Goal: Information Seeking & Learning: Find specific fact

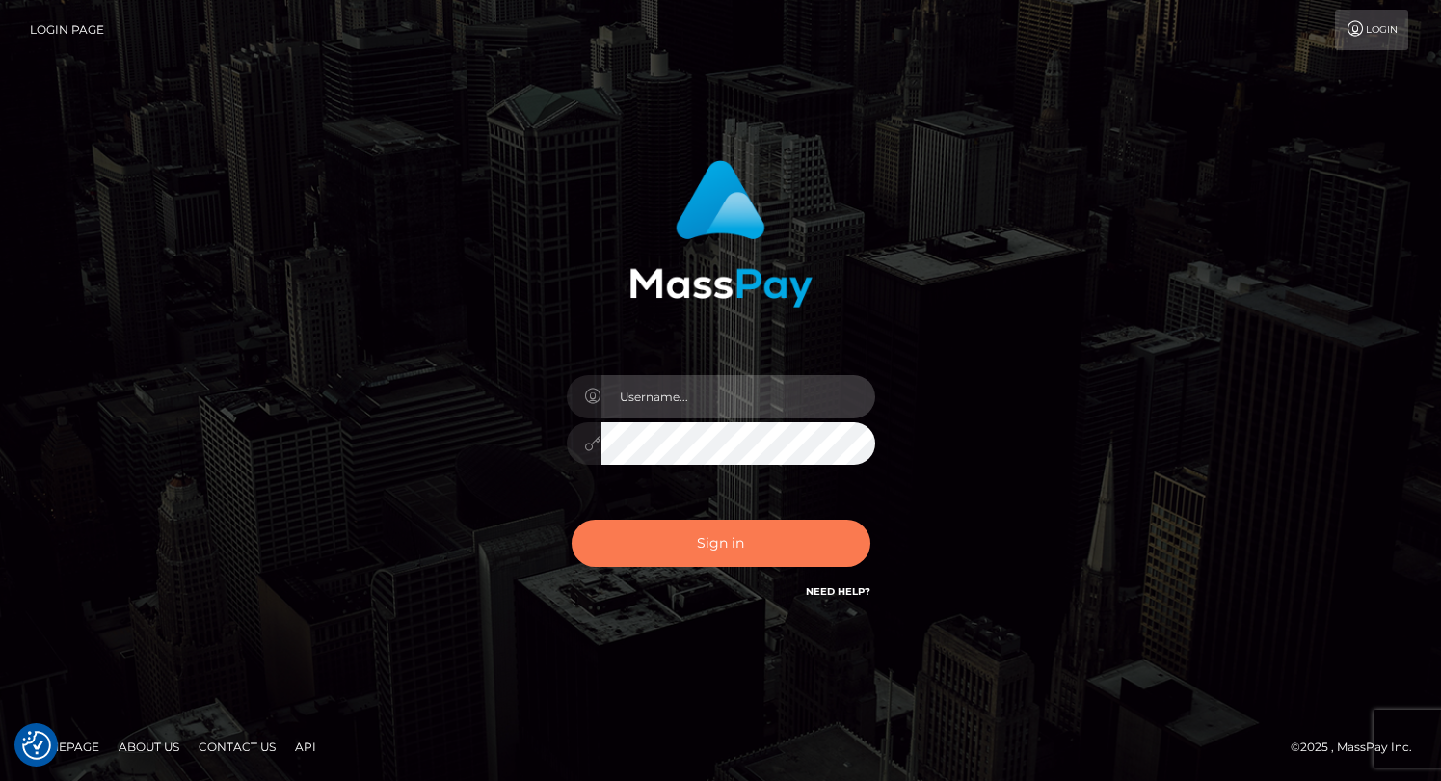
type input "grace.rush"
click at [696, 546] on button "Sign in" at bounding box center [721, 543] width 299 height 47
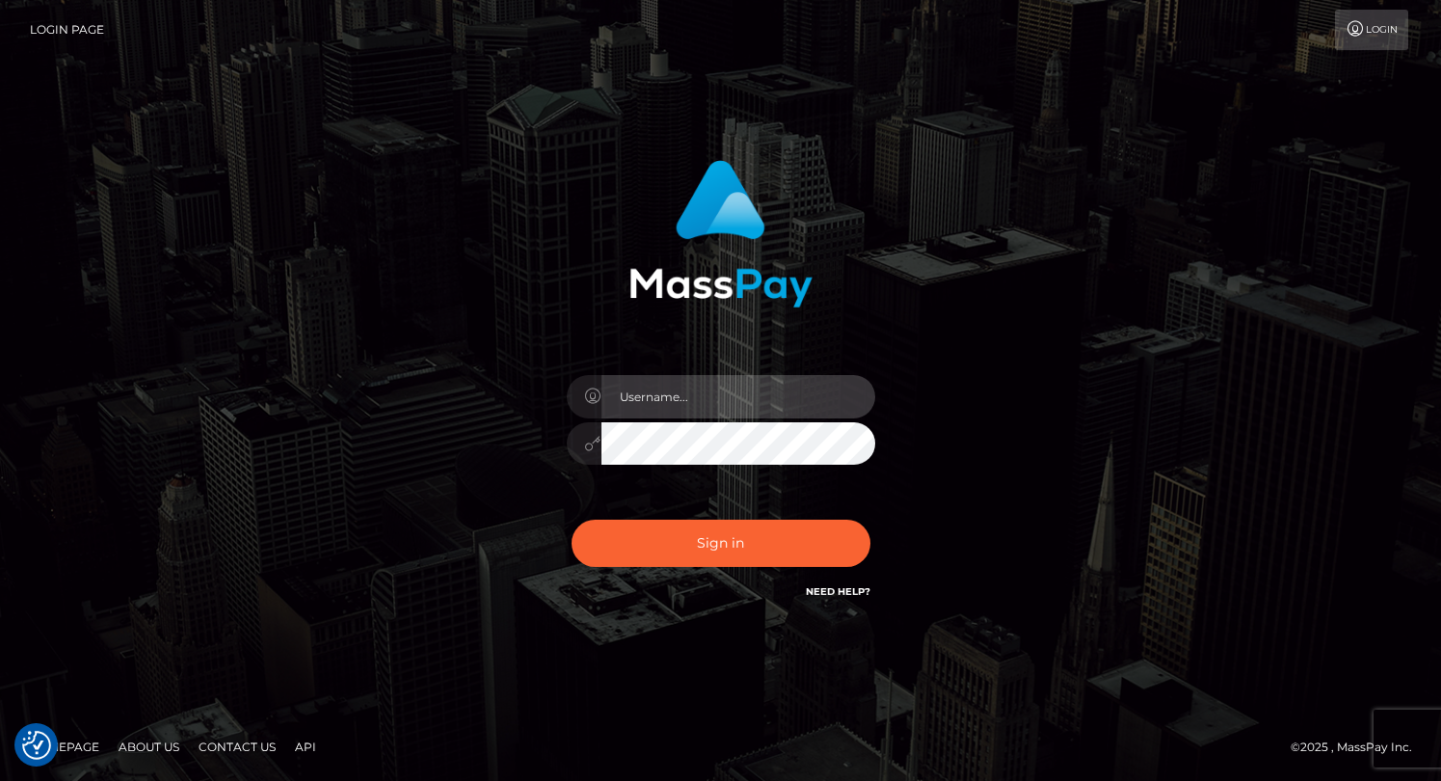
type input "grace.rush"
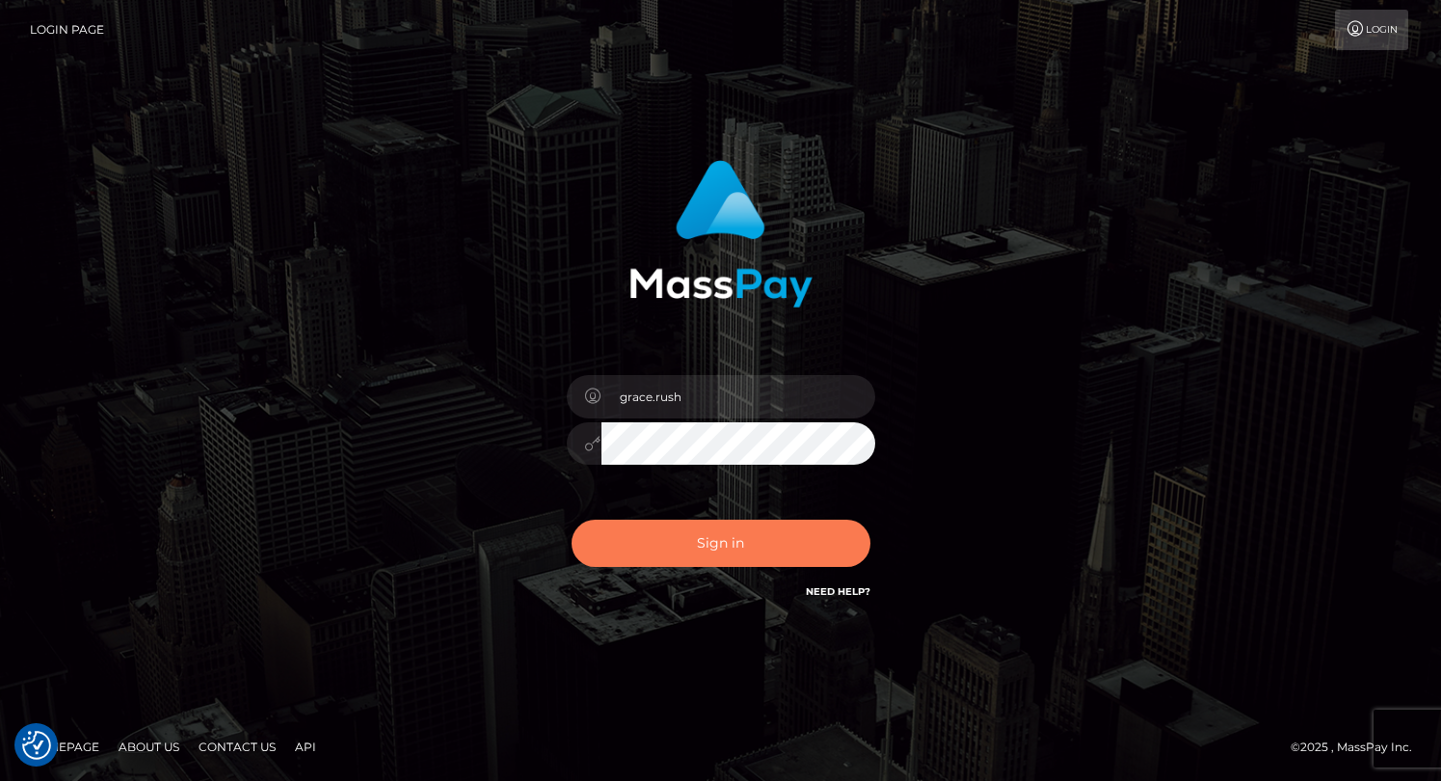
click at [696, 546] on button "Sign in" at bounding box center [721, 543] width 299 height 47
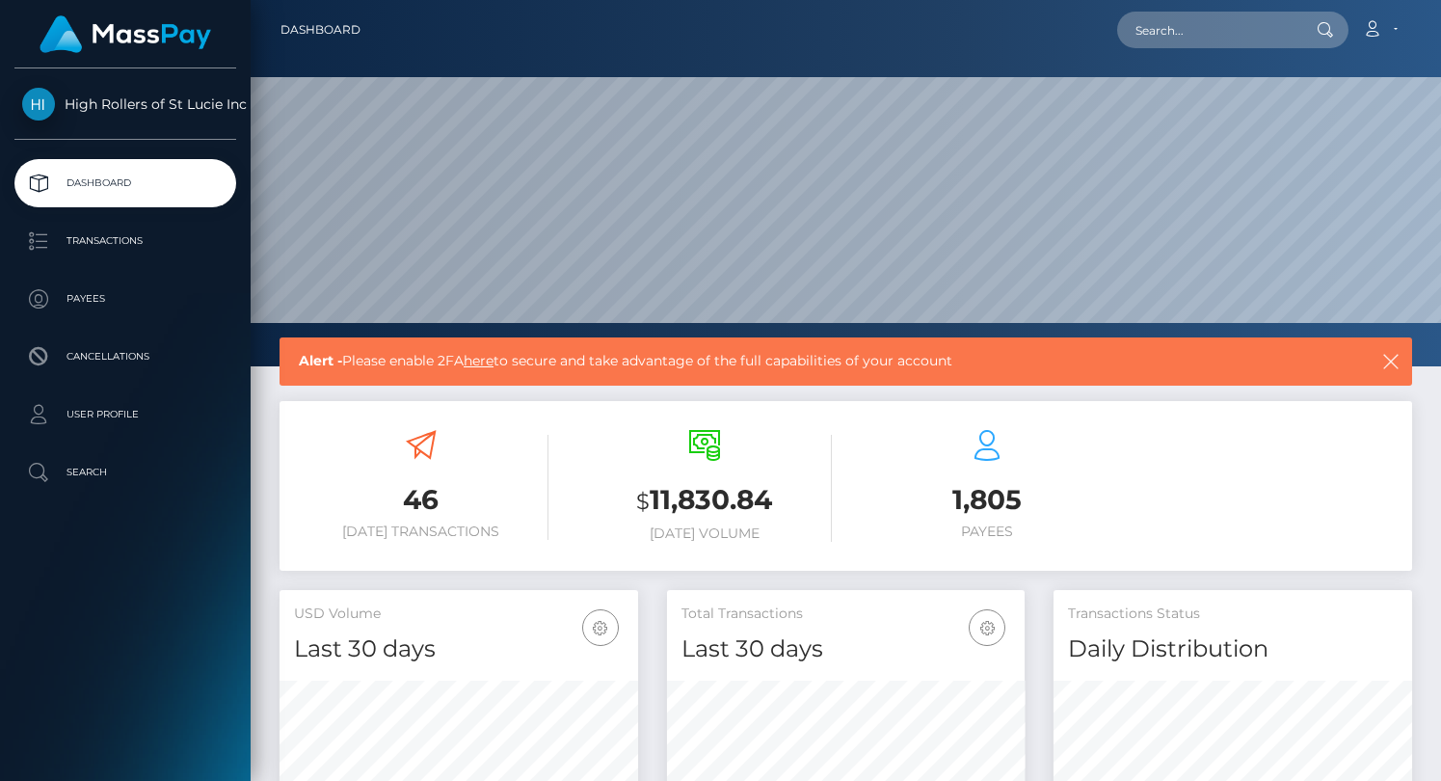
scroll to position [440, 359]
click at [164, 241] on p "Transactions" at bounding box center [125, 241] width 206 height 29
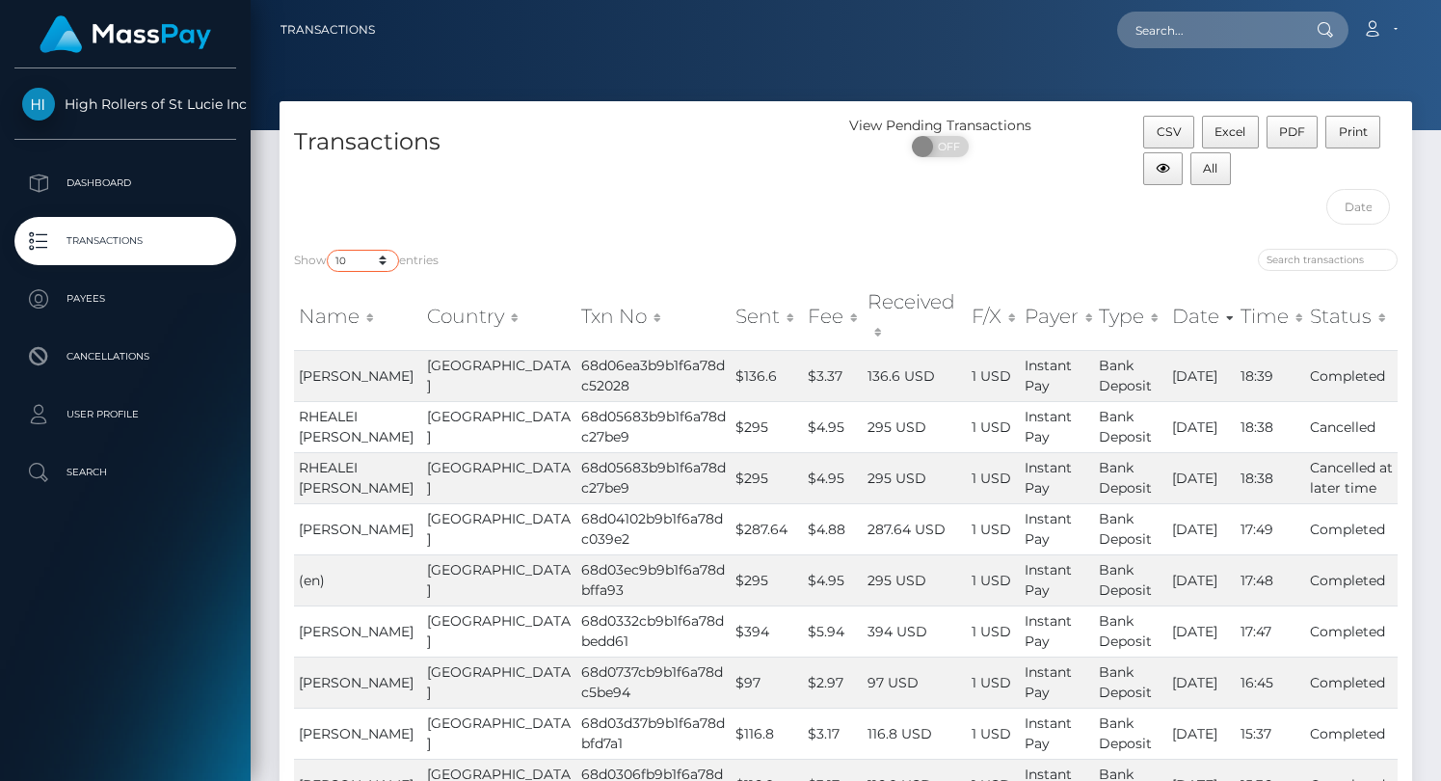
click at [377, 266] on select "10 25 50 100 250 500 1,000 3,500" at bounding box center [363, 261] width 72 height 22
select select "3500"
click at [329, 250] on select "10 25 50 100 250 500 1,000 3,500" at bounding box center [363, 261] width 72 height 22
click at [525, 207] on div "Transactions" at bounding box center [563, 175] width 567 height 119
click at [128, 304] on p "Payees" at bounding box center [125, 298] width 206 height 29
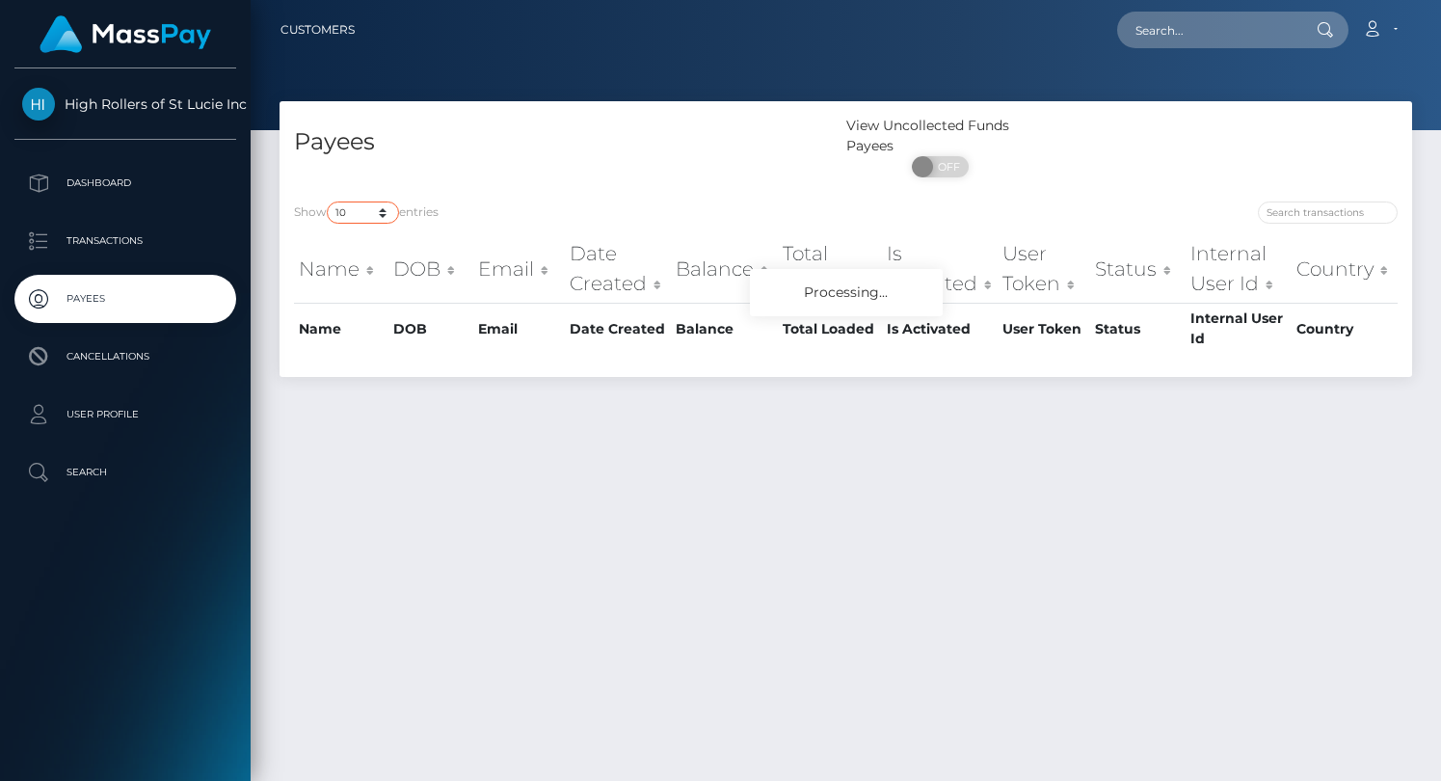
click at [363, 213] on select "10 25 50 100 250" at bounding box center [363, 212] width 72 height 22
select select "250"
click at [329, 202] on select "10 25 50 100 250" at bounding box center [363, 212] width 72 height 22
click at [519, 175] on div "Payees" at bounding box center [563, 151] width 567 height 71
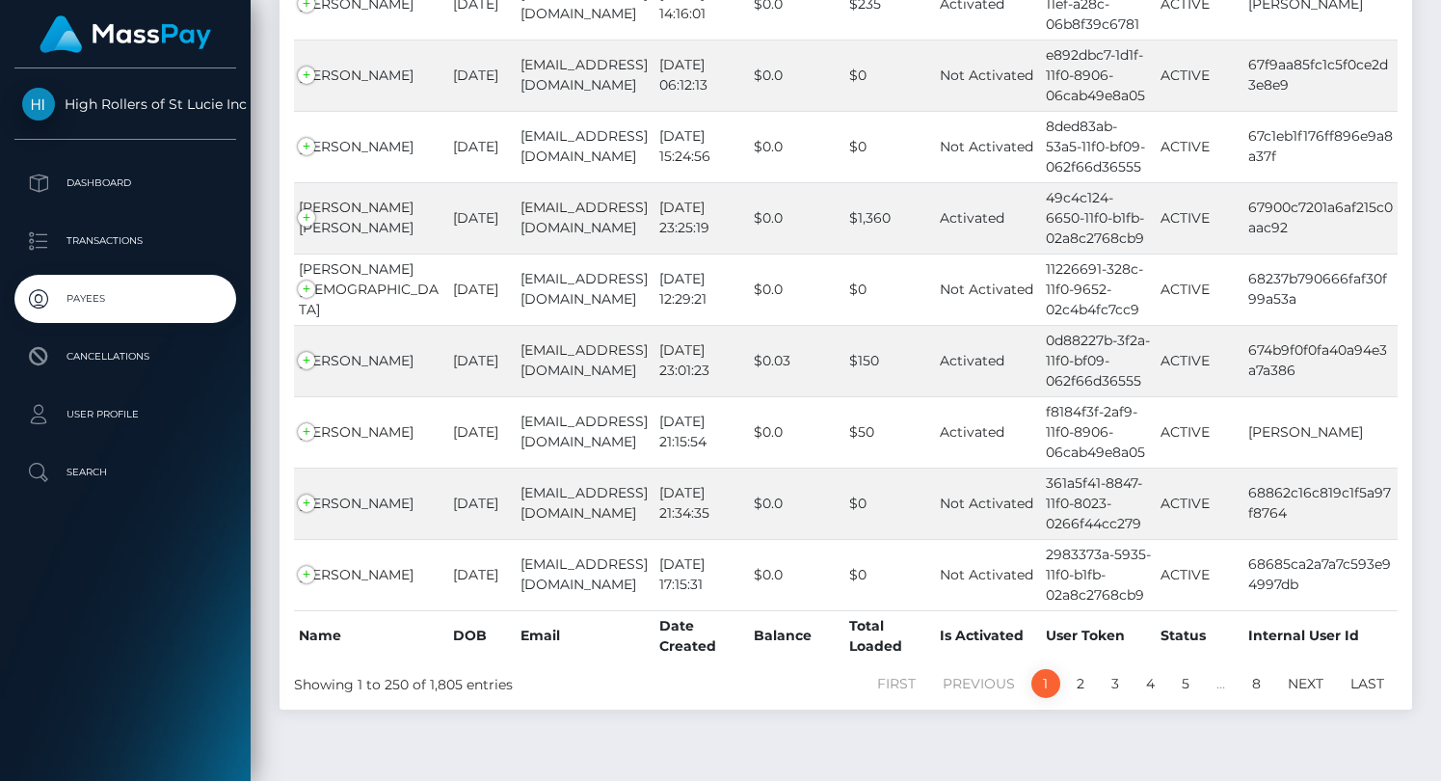
scroll to position [17722, 0]
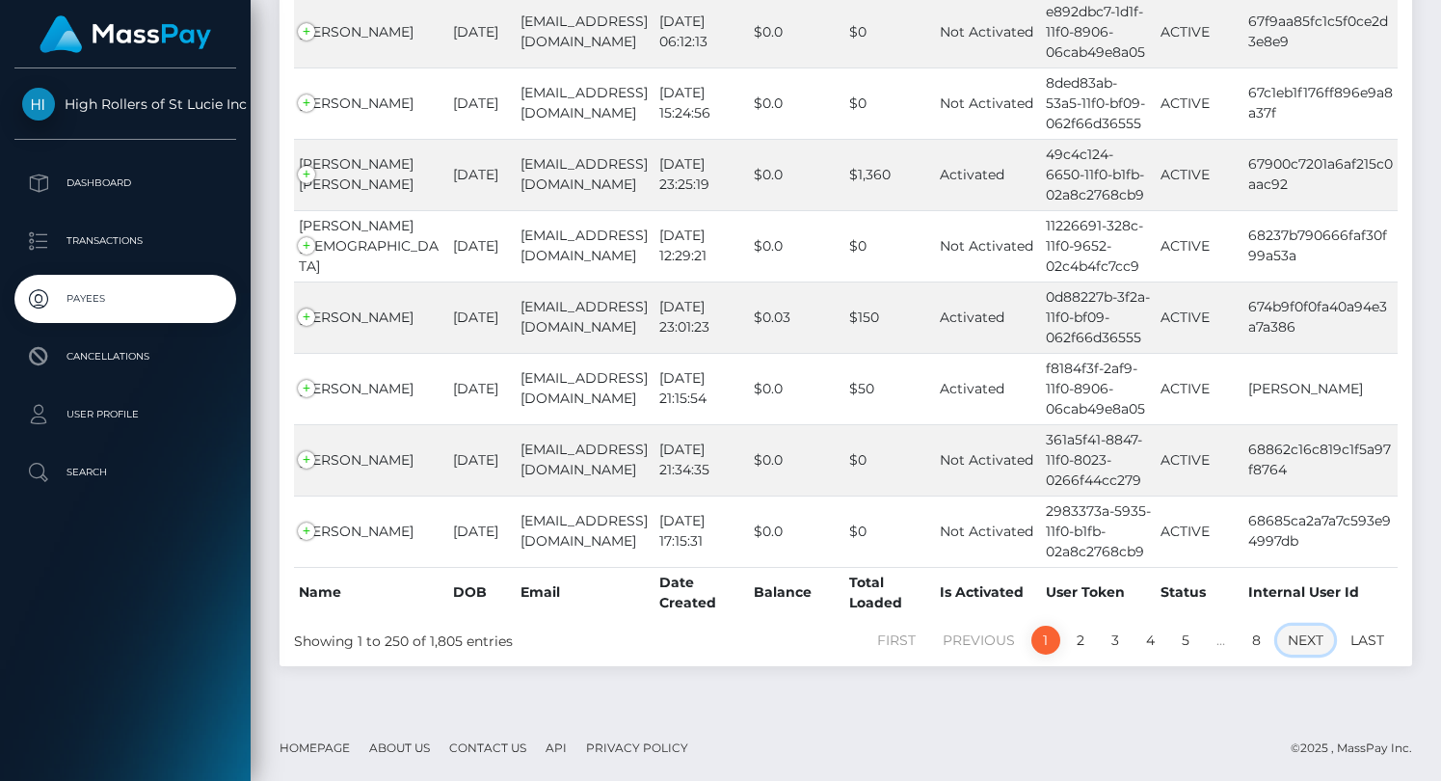
click at [1309, 634] on link "Next" at bounding box center [1305, 640] width 57 height 29
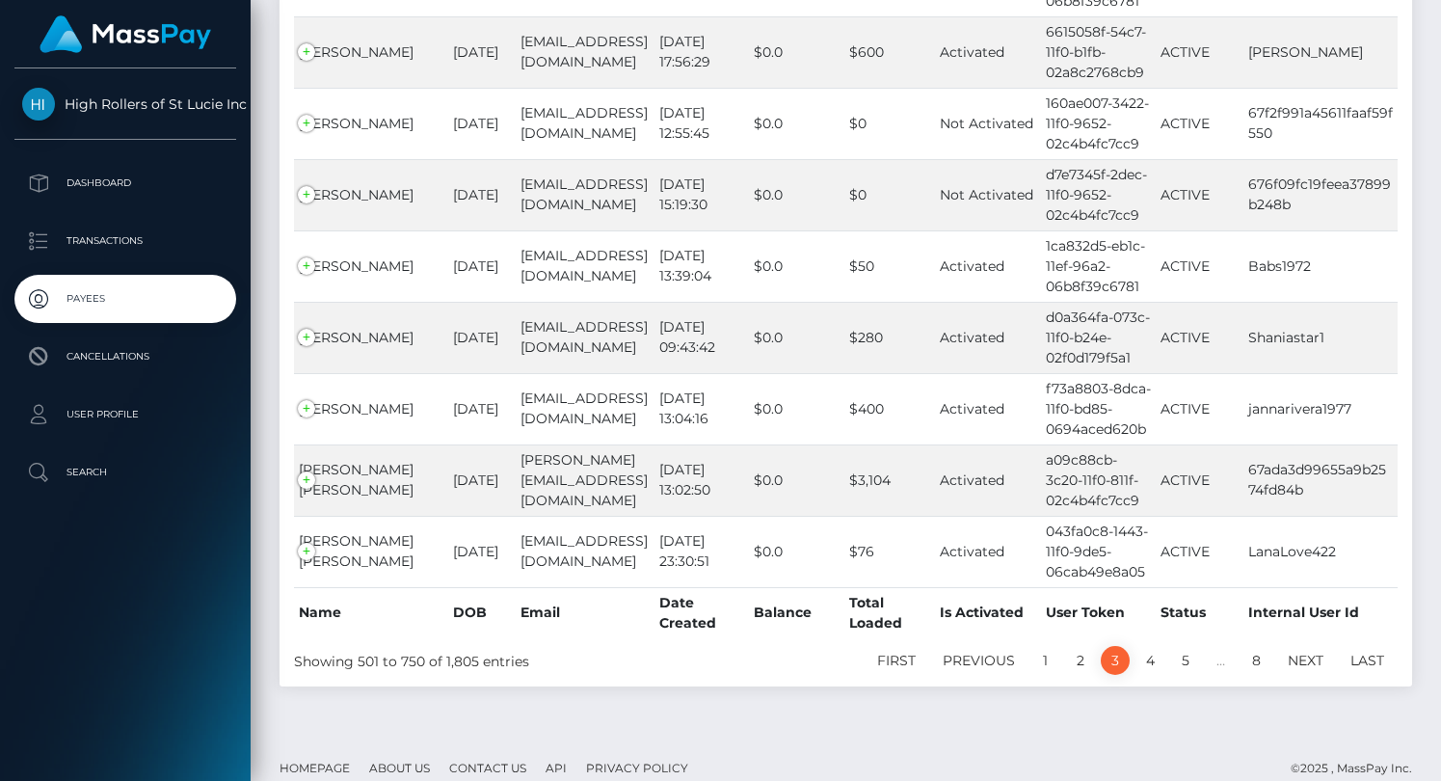
scroll to position [17572, 0]
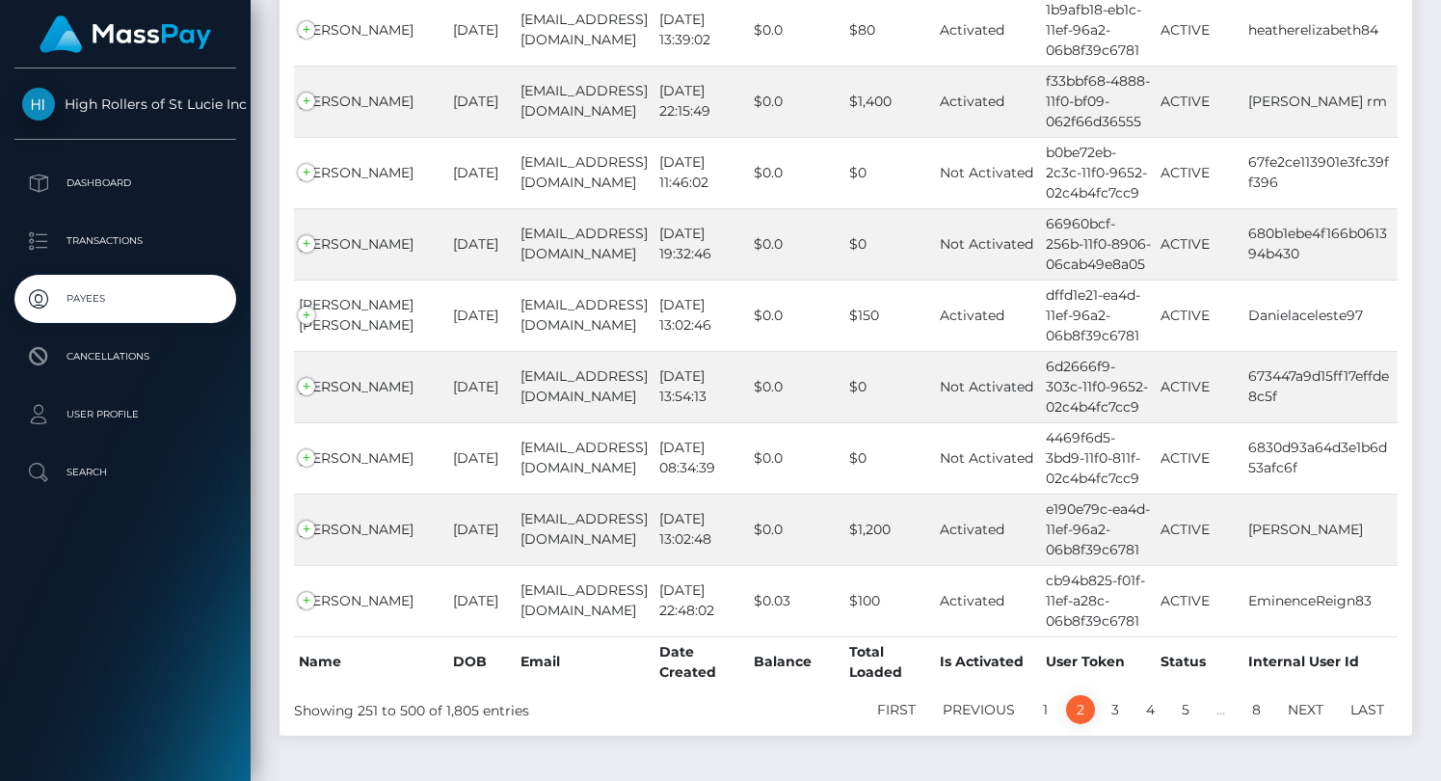
scroll to position [17641, 0]
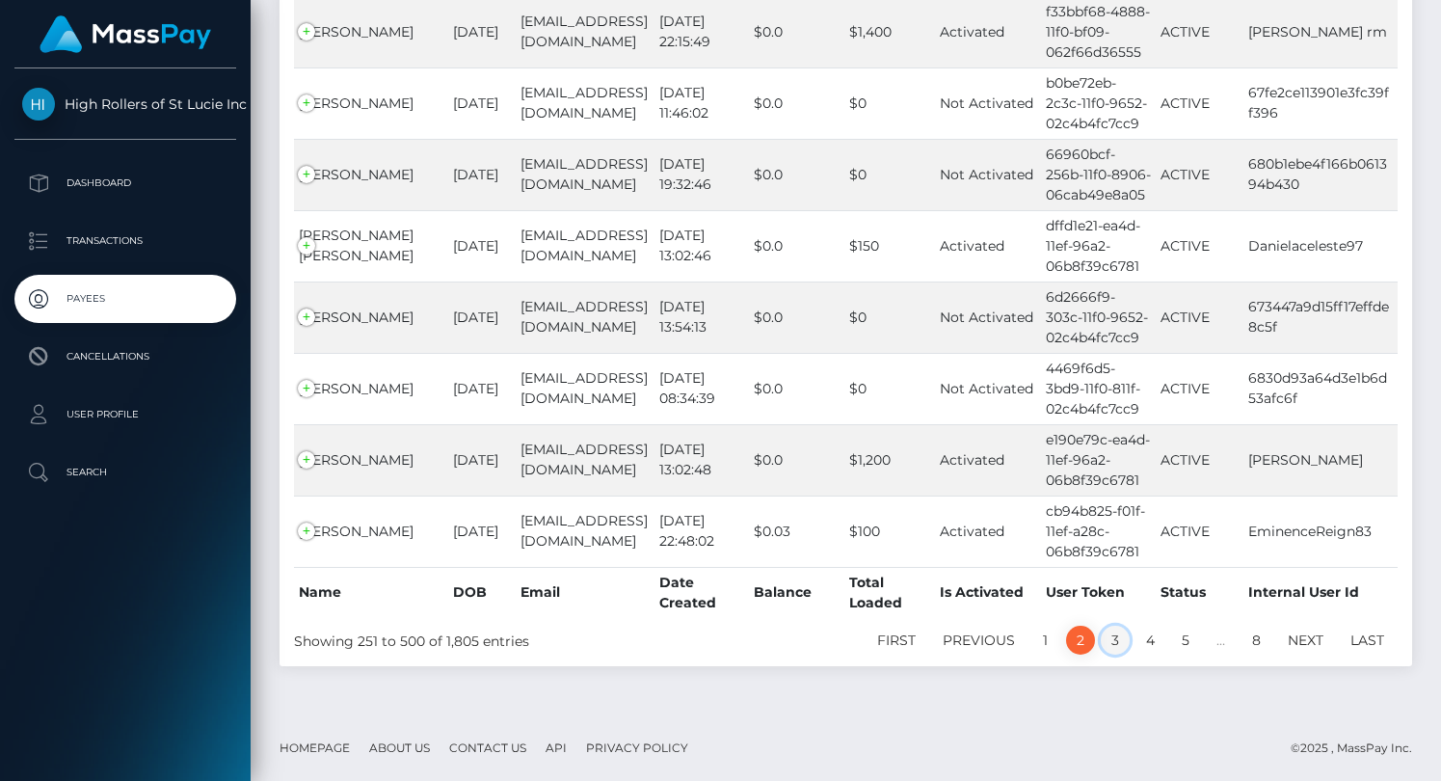
click at [1115, 627] on link "3" at bounding box center [1115, 640] width 29 height 29
click at [1114, 629] on link "3" at bounding box center [1115, 640] width 29 height 29
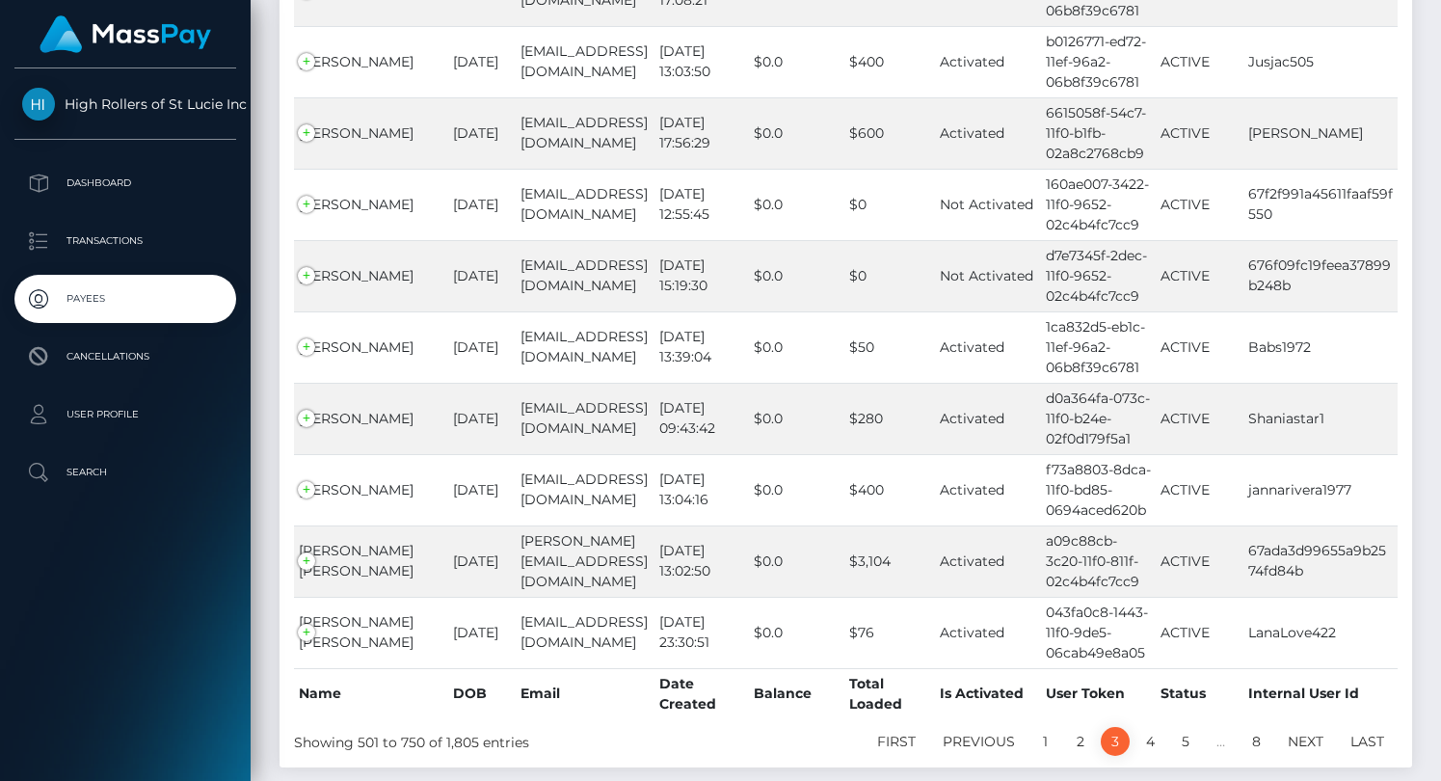
scroll to position [17572, 0]
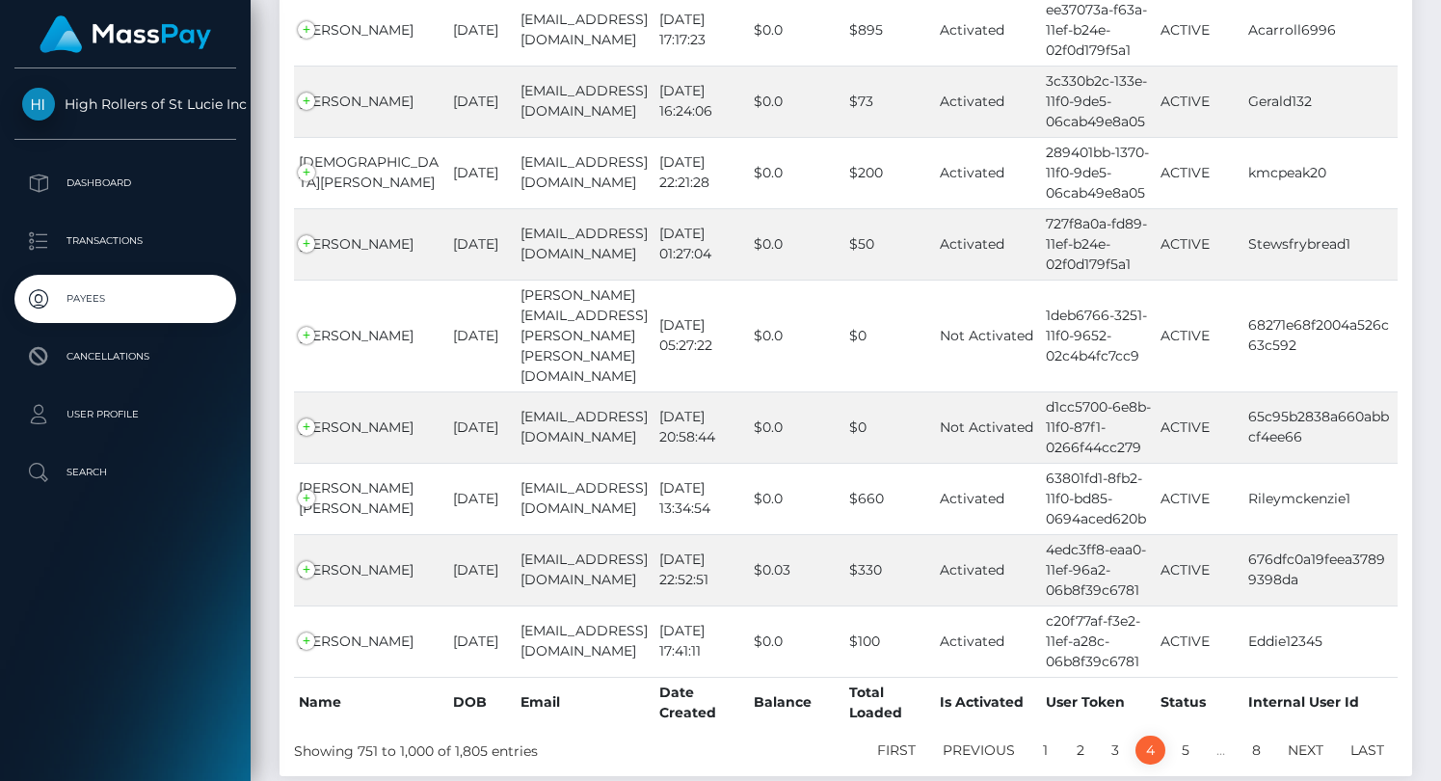
scroll to position [17592, 0]
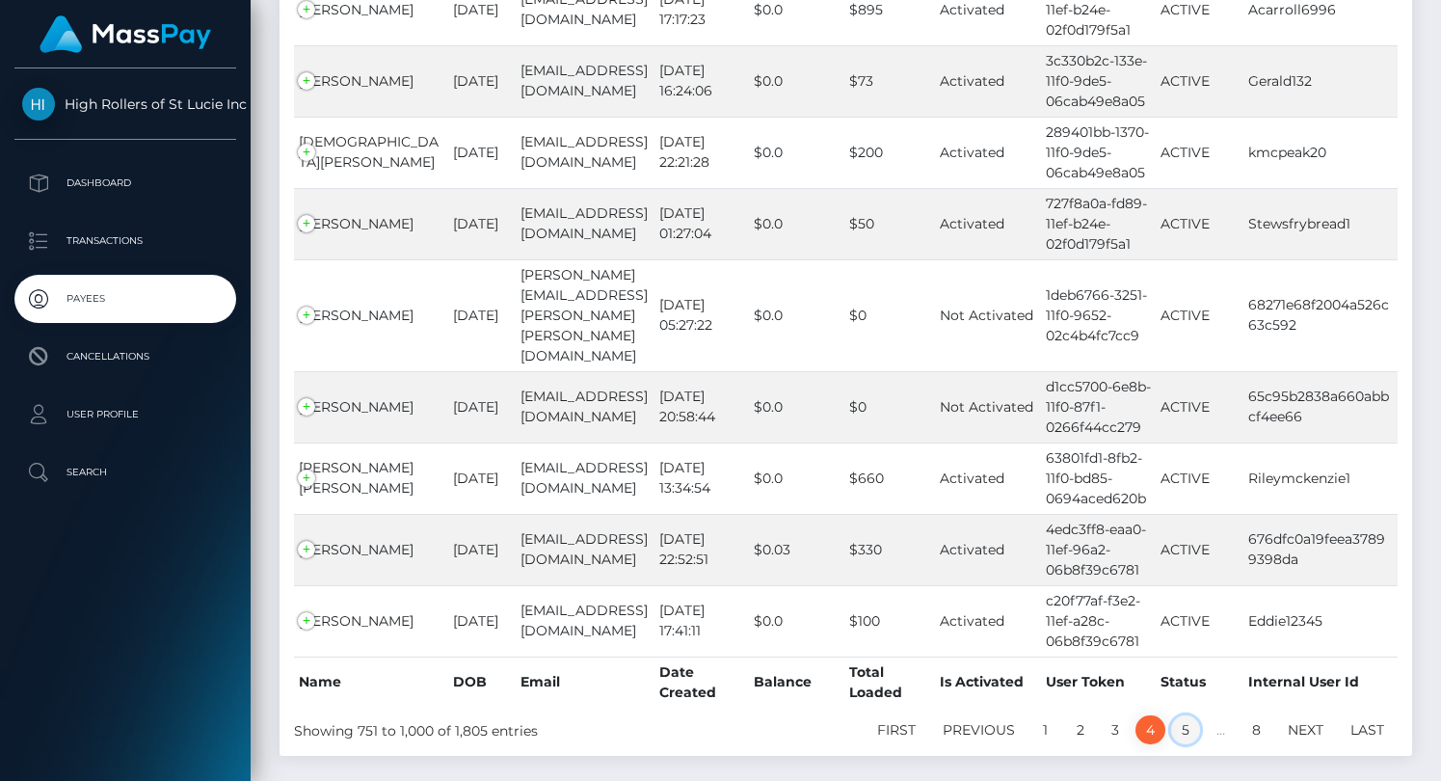
click at [1179, 715] on link "5" at bounding box center [1185, 729] width 29 height 29
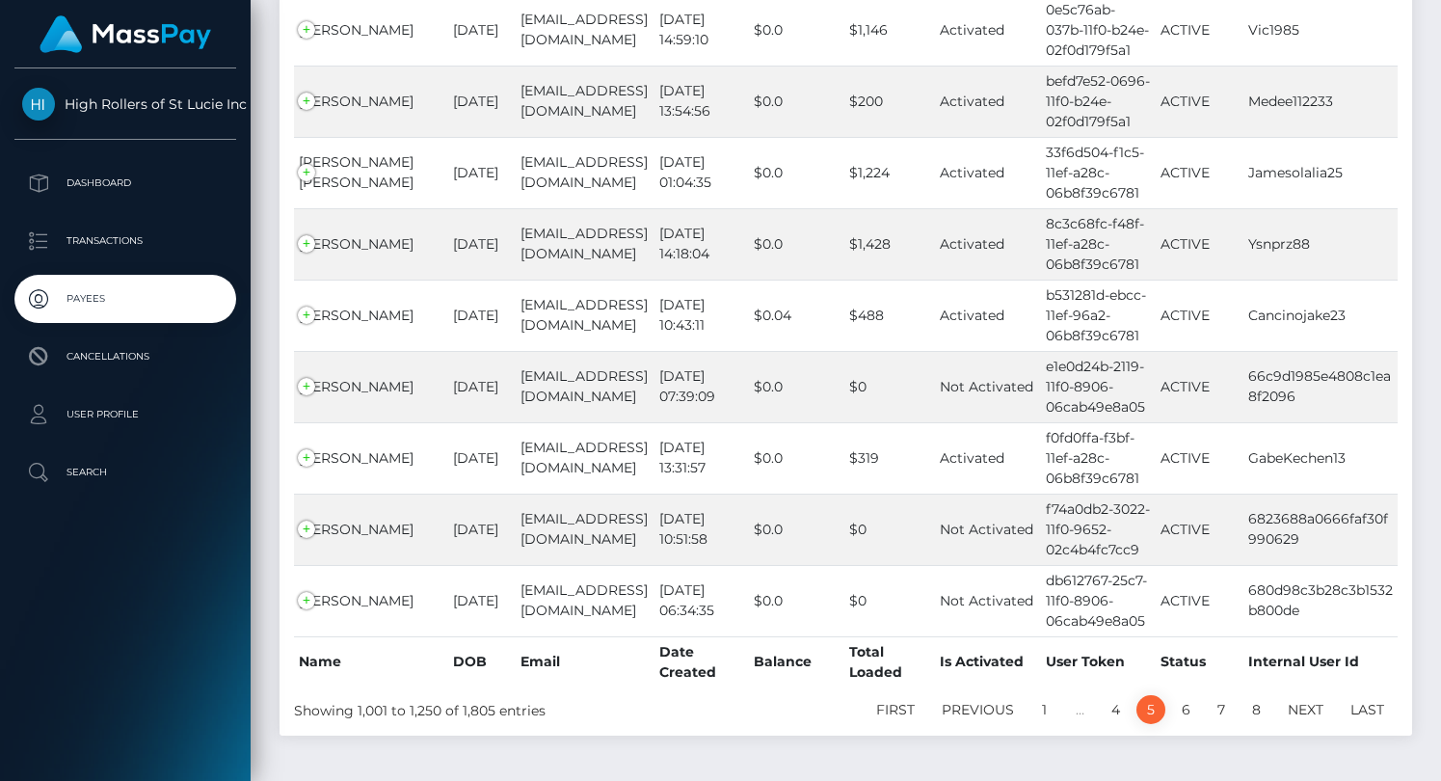
scroll to position [17653, 0]
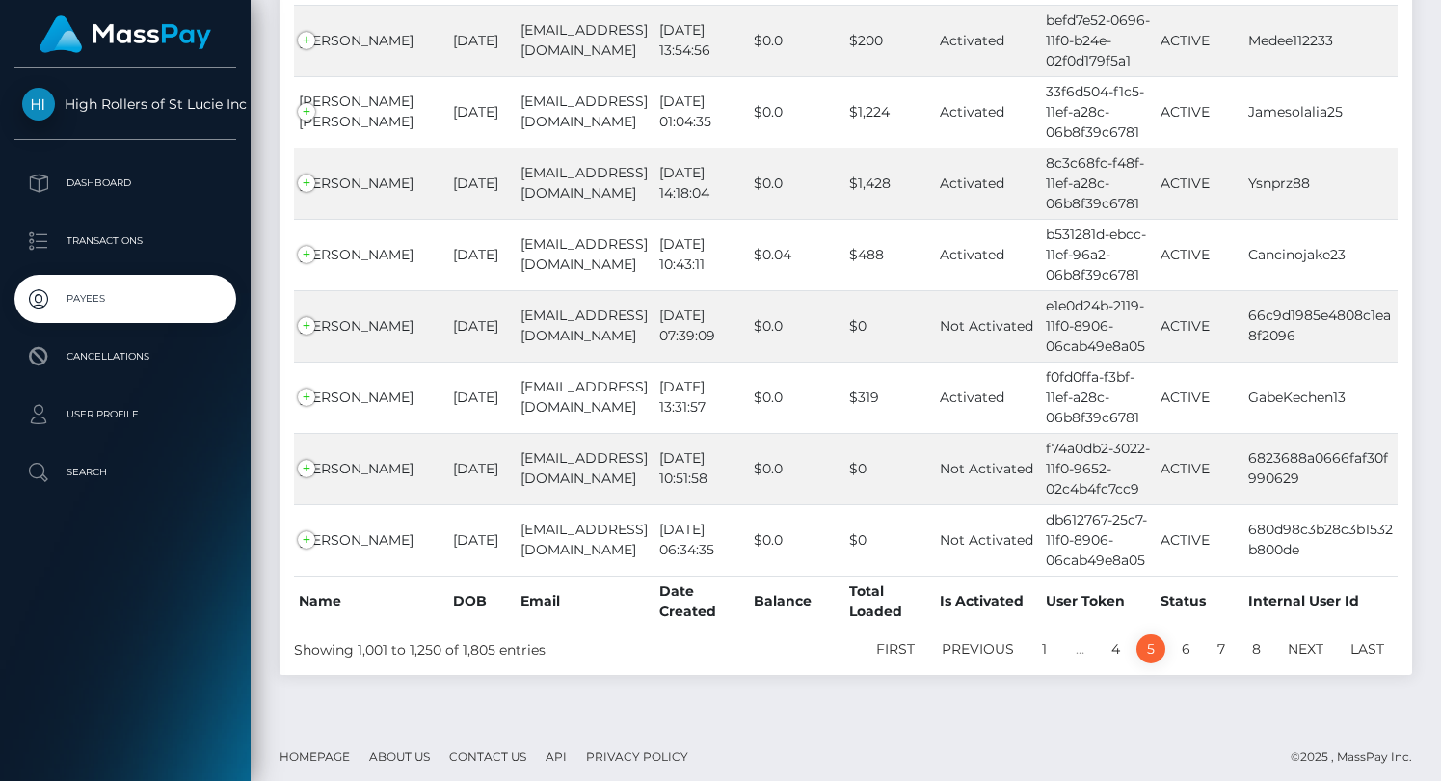
click at [1179, 637] on link "6" at bounding box center [1186, 648] width 30 height 29
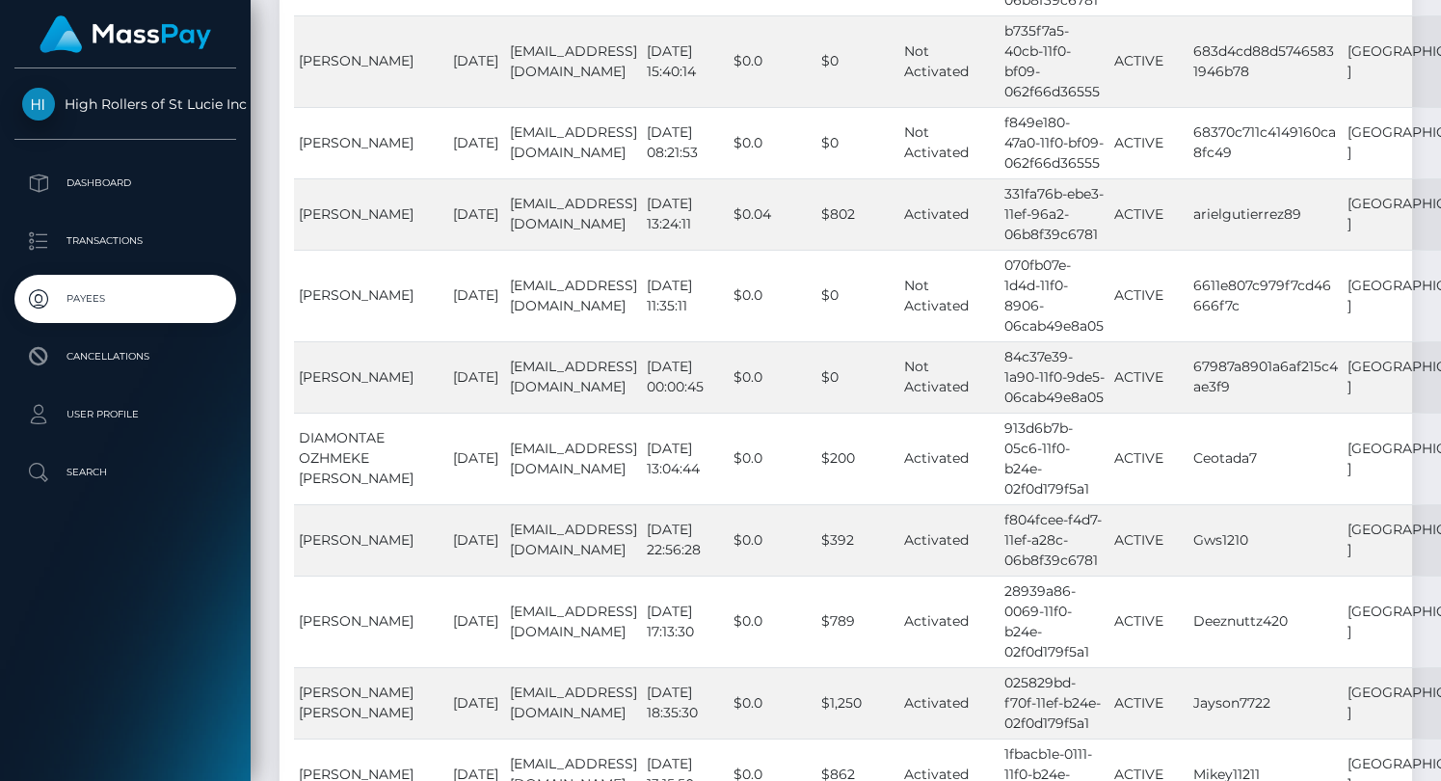
scroll to position [19726, 0]
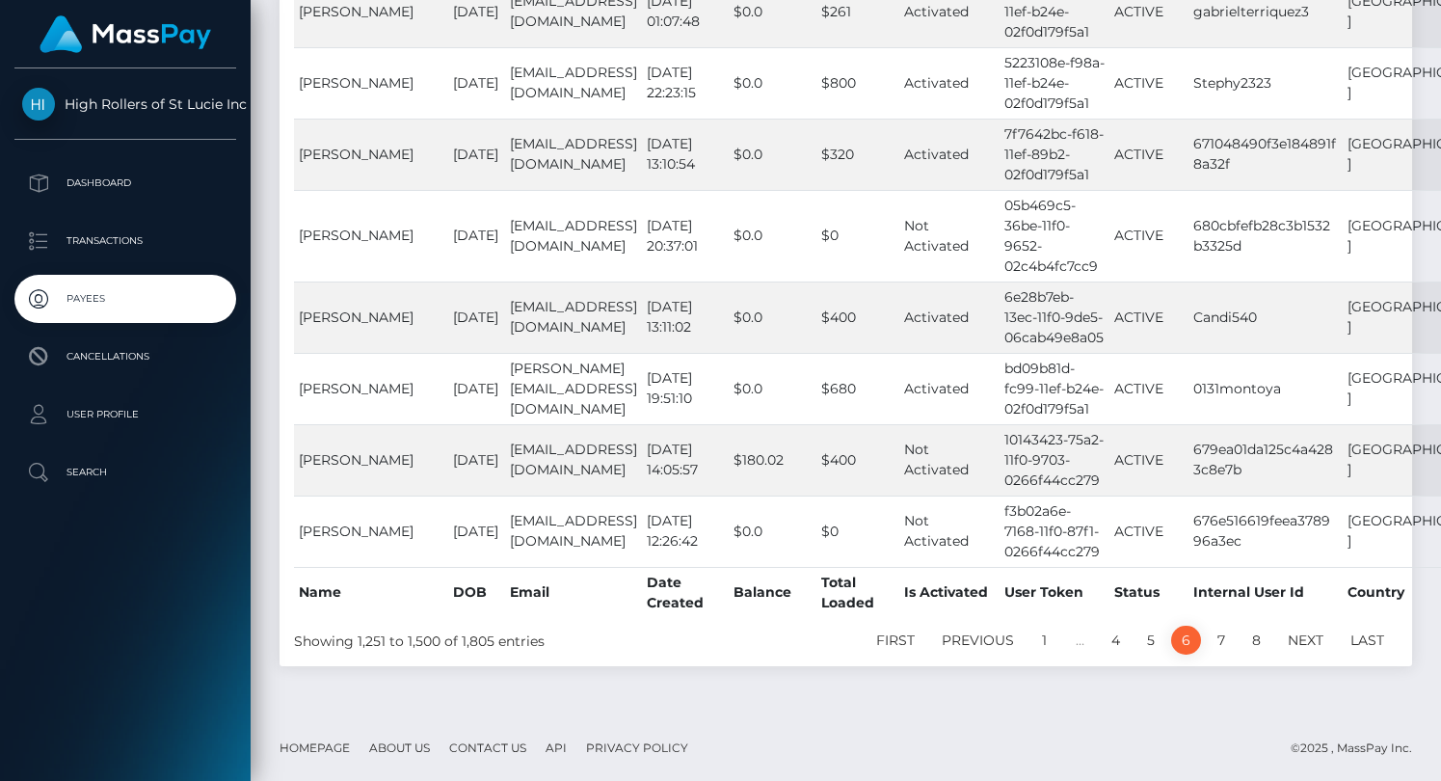
click at [1216, 626] on li "7" at bounding box center [1221, 640] width 35 height 29
click at [1216, 632] on link "7" at bounding box center [1221, 640] width 29 height 29
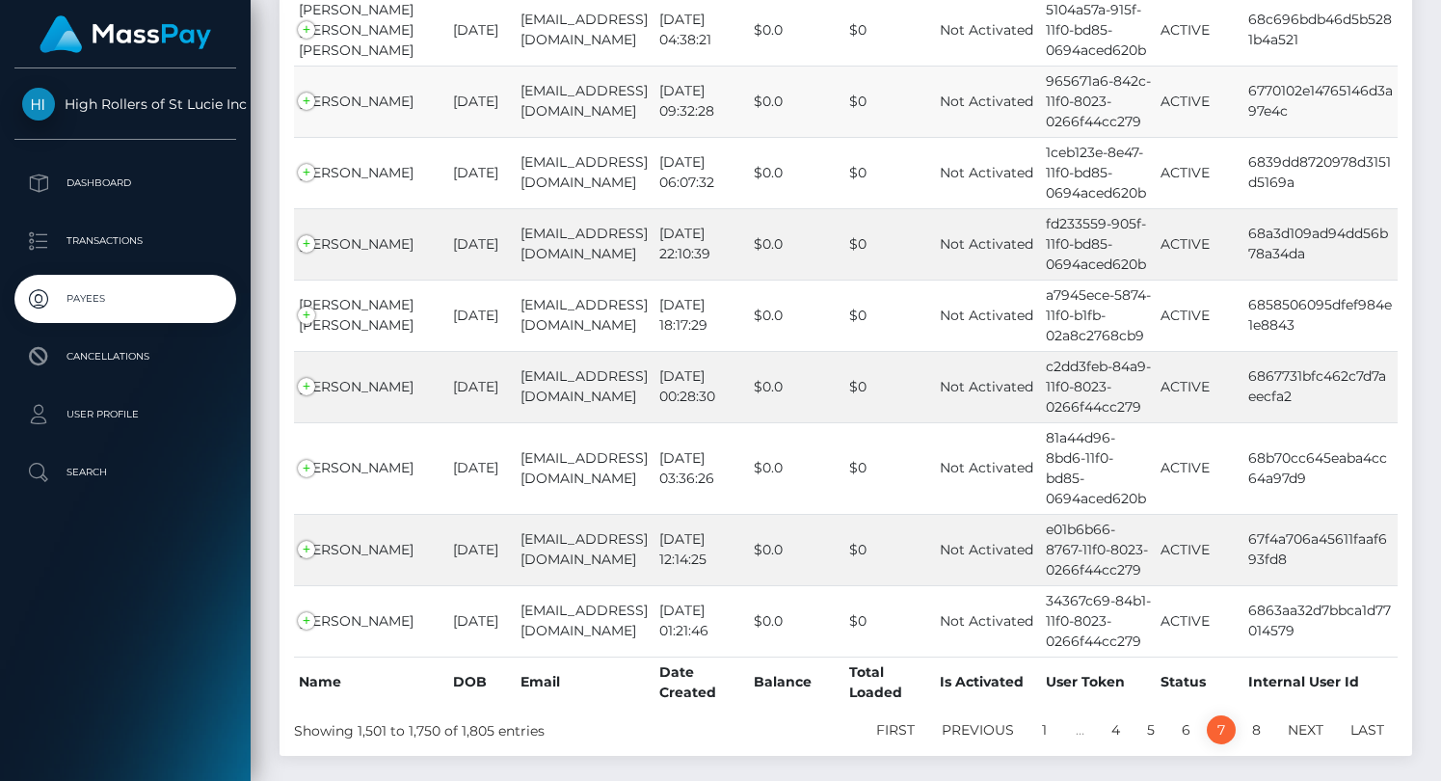
scroll to position [10191, 0]
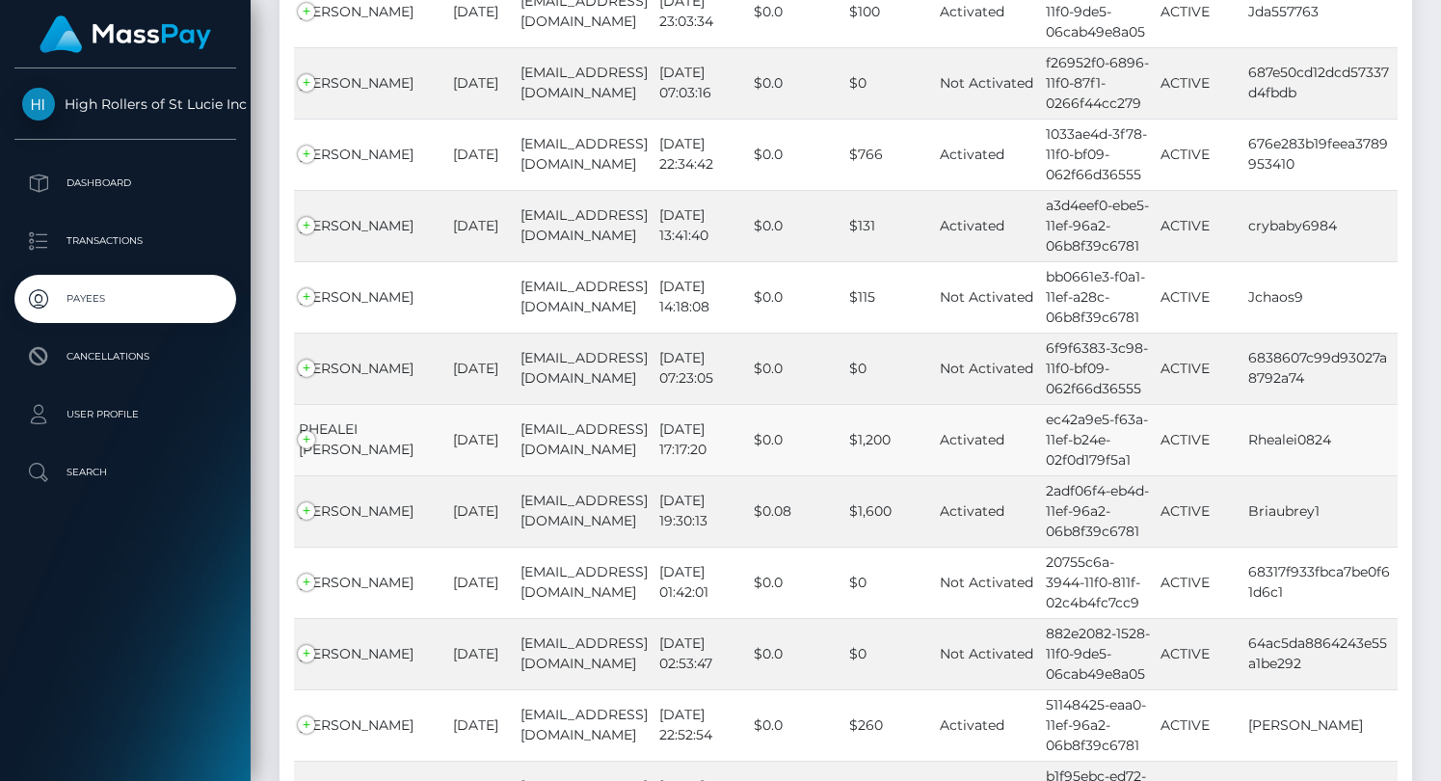
click at [448, 404] on td "[DATE]" at bounding box center [481, 439] width 67 height 71
click at [347, 404] on td "RHEALEI [PERSON_NAME]" at bounding box center [371, 439] width 154 height 71
